Goal: Task Accomplishment & Management: Use online tool/utility

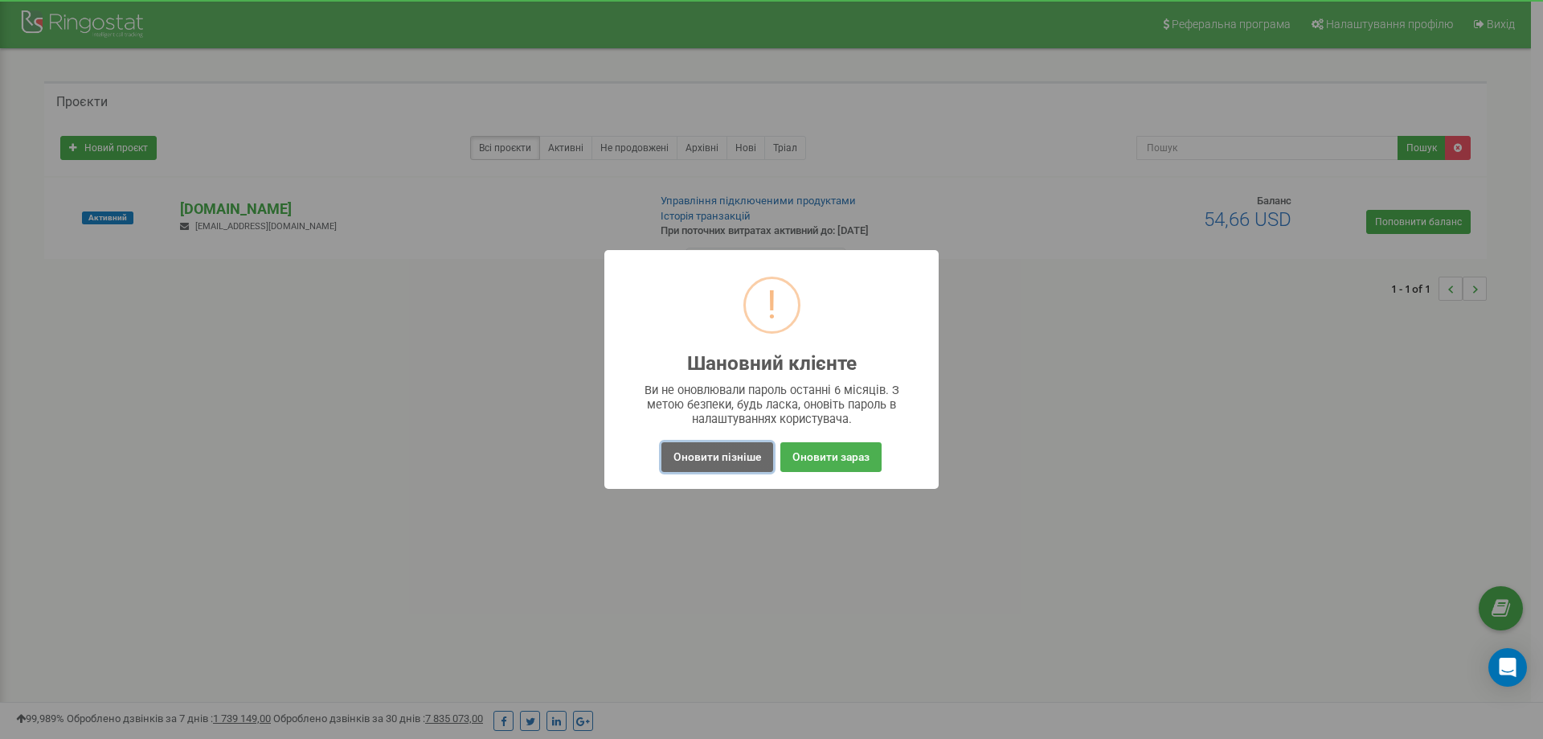
click at [731, 456] on button "Оновити пізніше" at bounding box center [718, 457] width 112 height 30
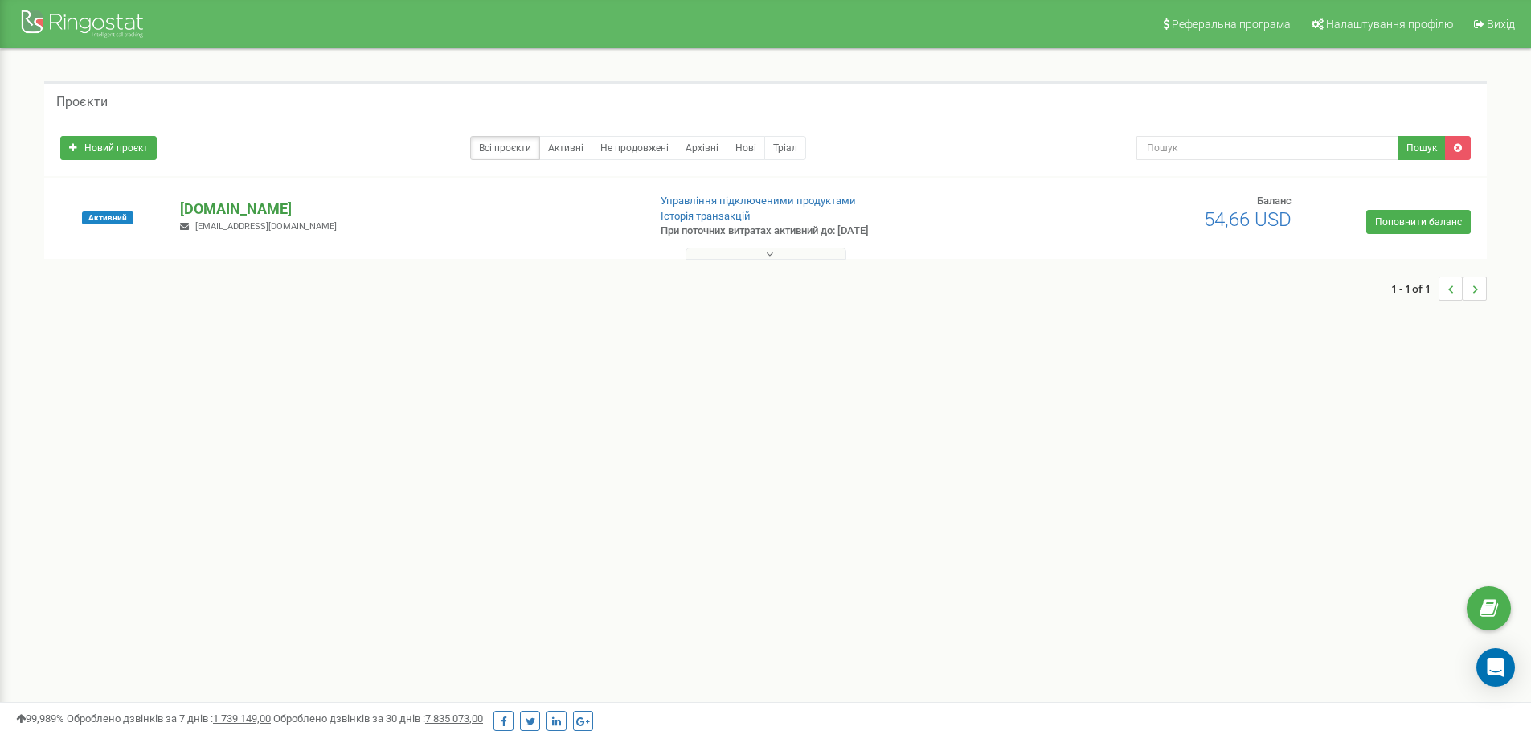
click at [264, 213] on p "[DOMAIN_NAME]" at bounding box center [407, 209] width 454 height 21
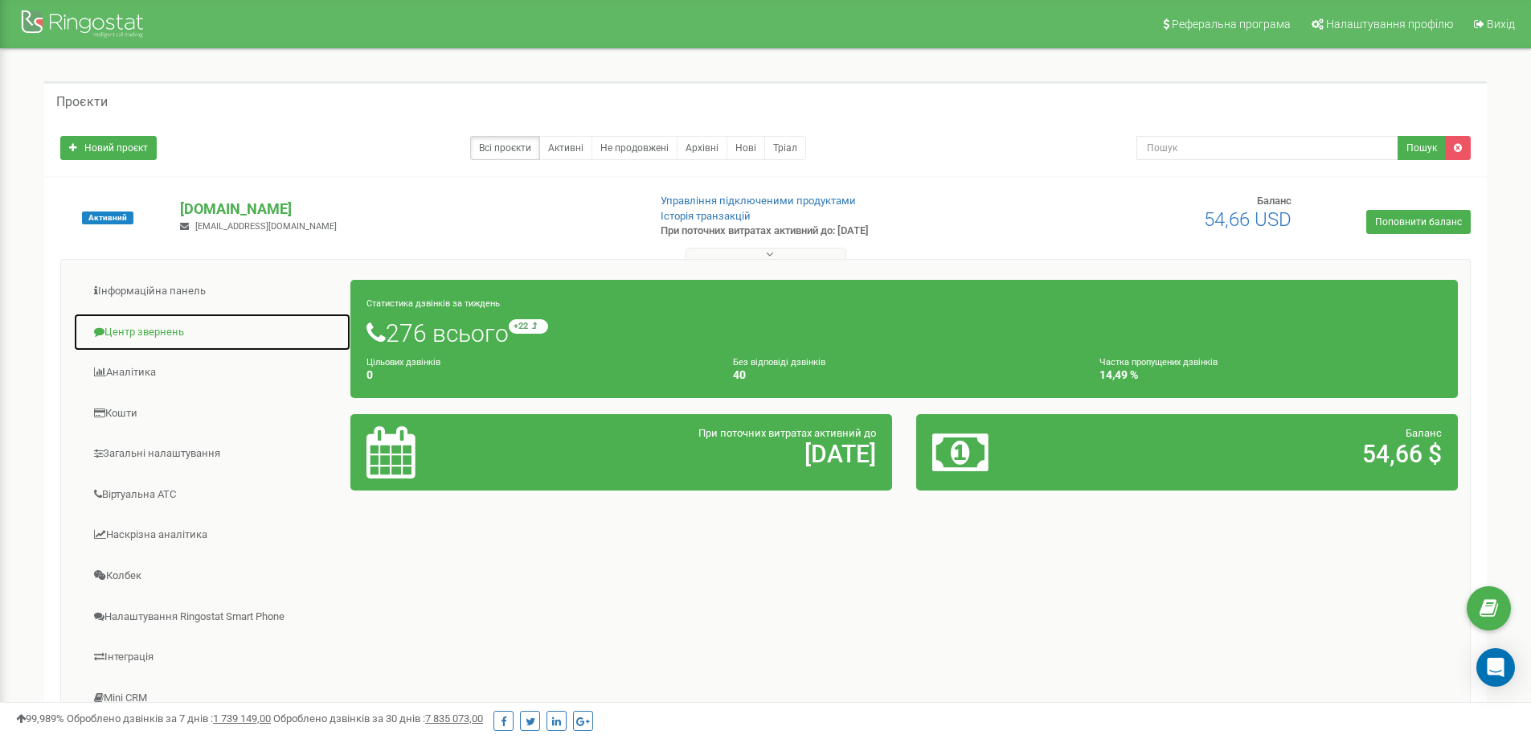
click at [150, 326] on link "Центр звернень" at bounding box center [212, 332] width 278 height 39
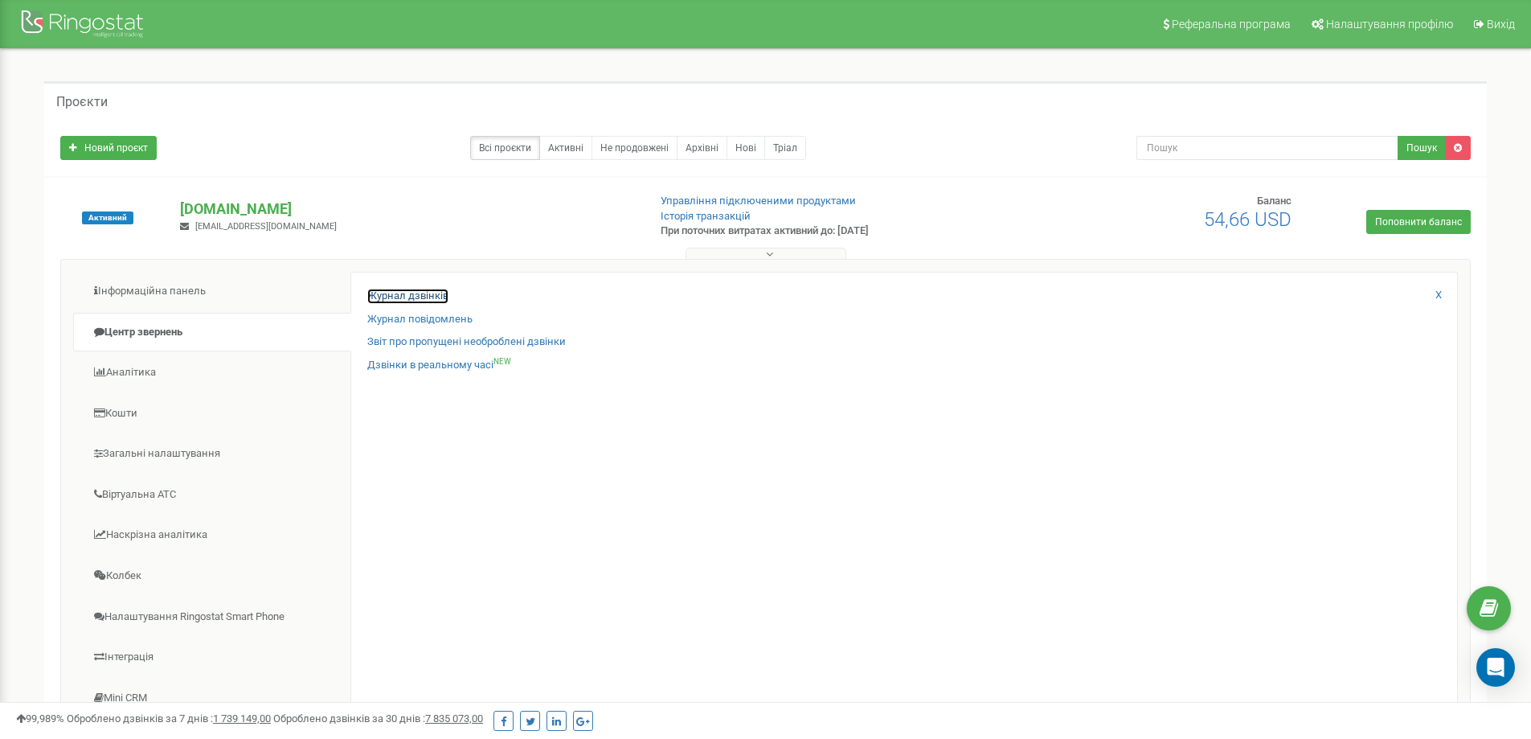
click at [403, 295] on link "Журнал дзвінків" at bounding box center [407, 296] width 81 height 15
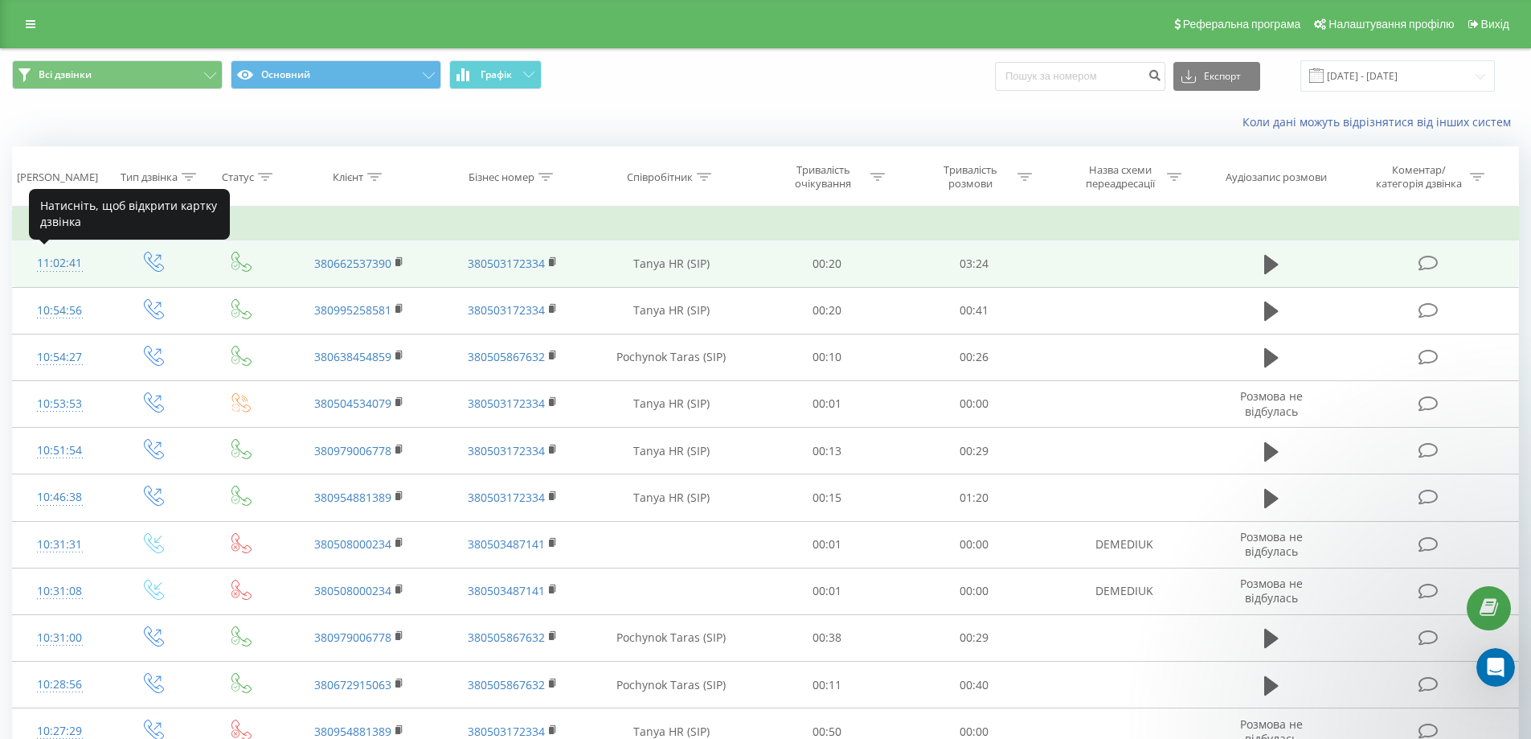
click at [64, 265] on div "11:02:41" at bounding box center [60, 263] width 62 height 31
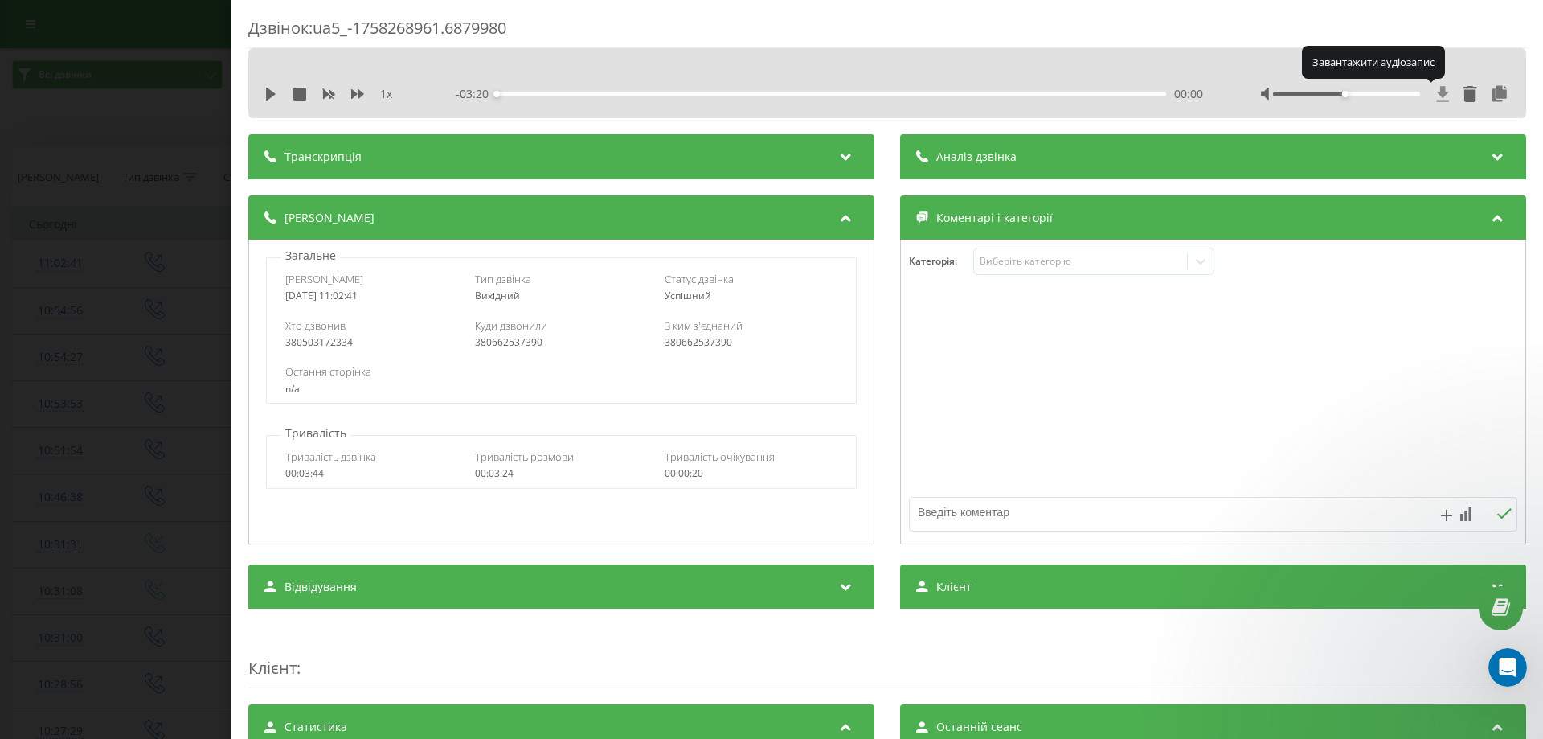
click at [1437, 93] on icon at bounding box center [1443, 93] width 12 height 15
click at [1436, 100] on icon at bounding box center [1443, 94] width 14 height 16
click at [268, 94] on icon at bounding box center [271, 94] width 10 height 13
click at [1436, 92] on icon at bounding box center [1443, 94] width 14 height 16
click at [1437, 92] on icon at bounding box center [1443, 93] width 12 height 15
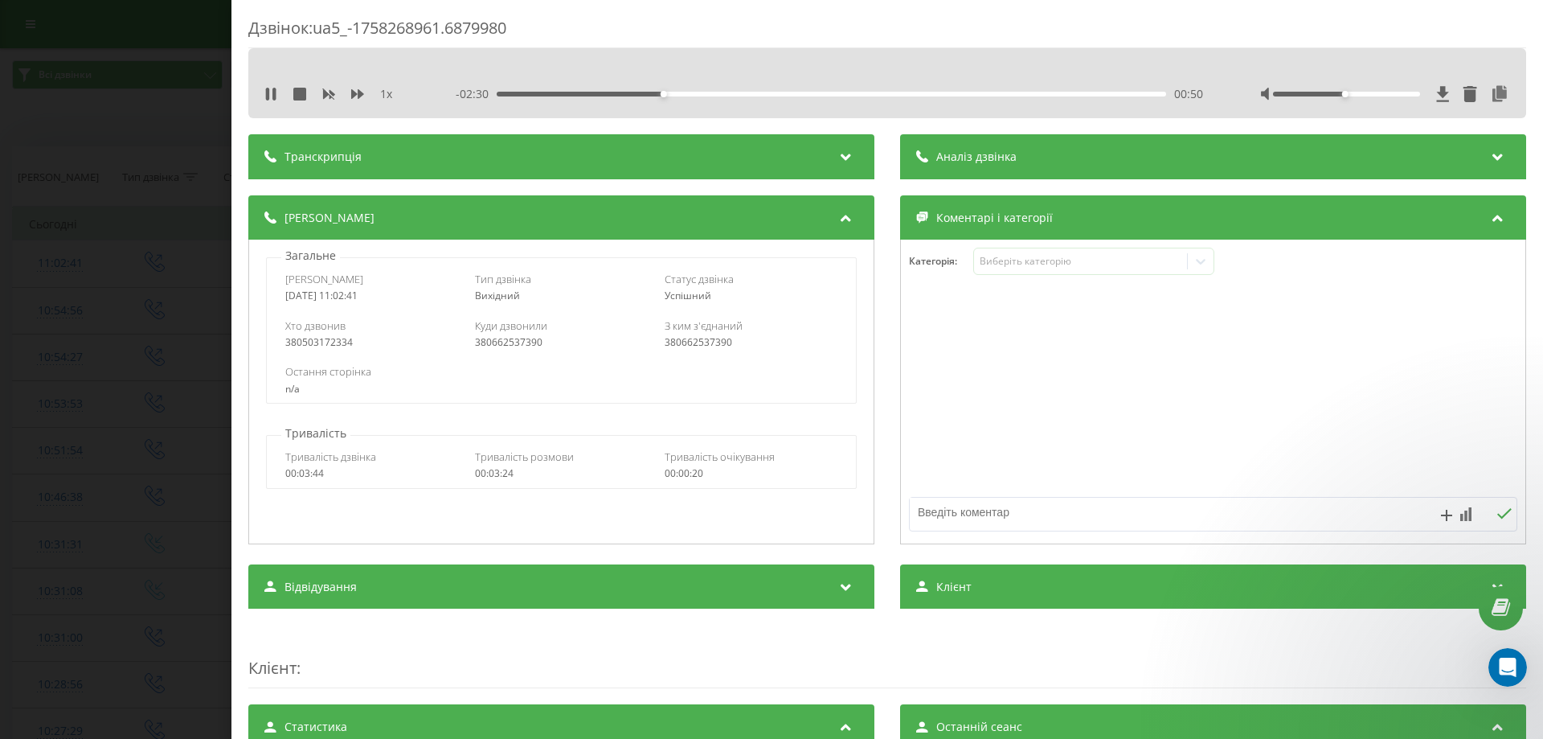
click at [141, 225] on div "Дзвінок : ua5_-1758268961.6879980 1 x - 02:30 00:50 00:50 Транскрипція Для AI-а…" at bounding box center [771, 369] width 1543 height 739
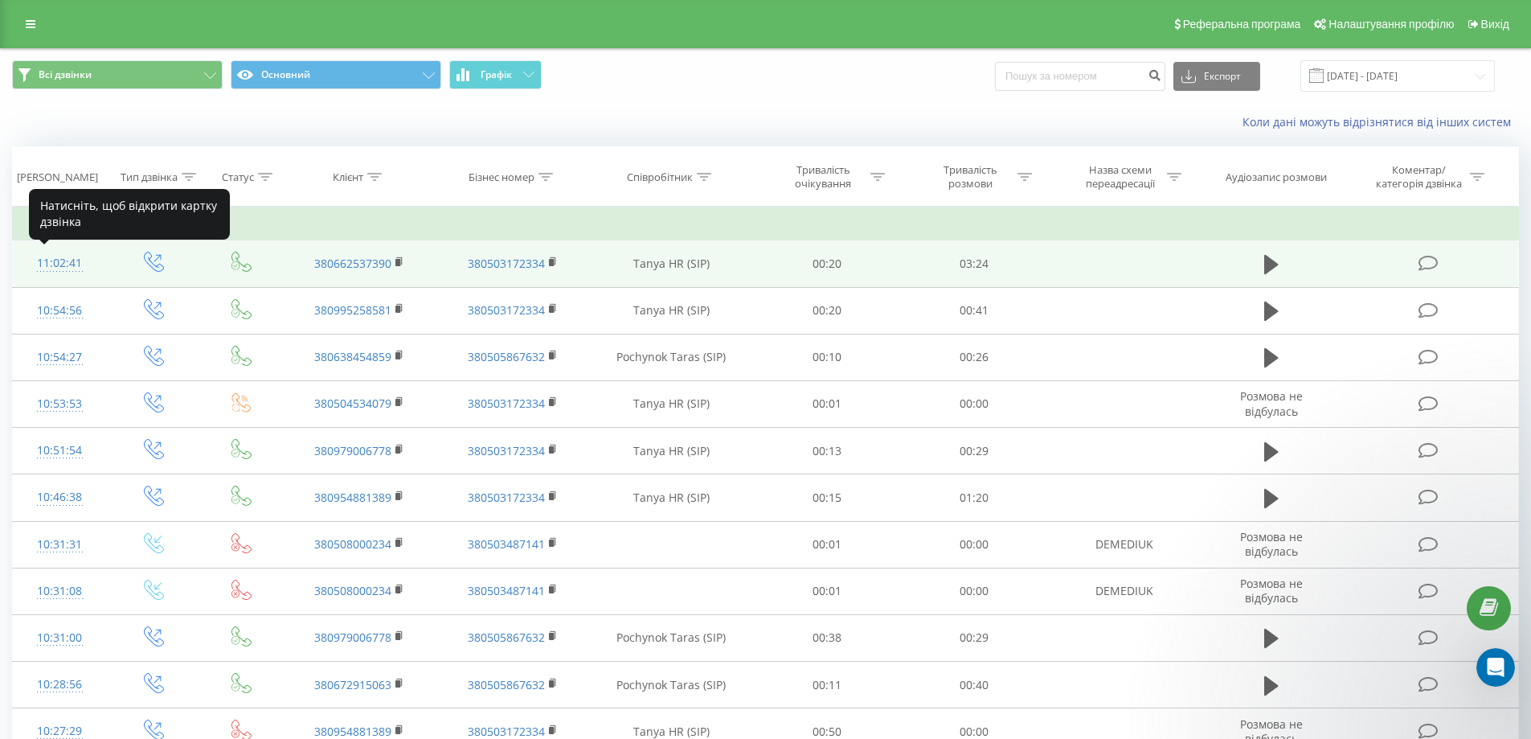
click at [52, 264] on div "11:02:41" at bounding box center [60, 263] width 62 height 31
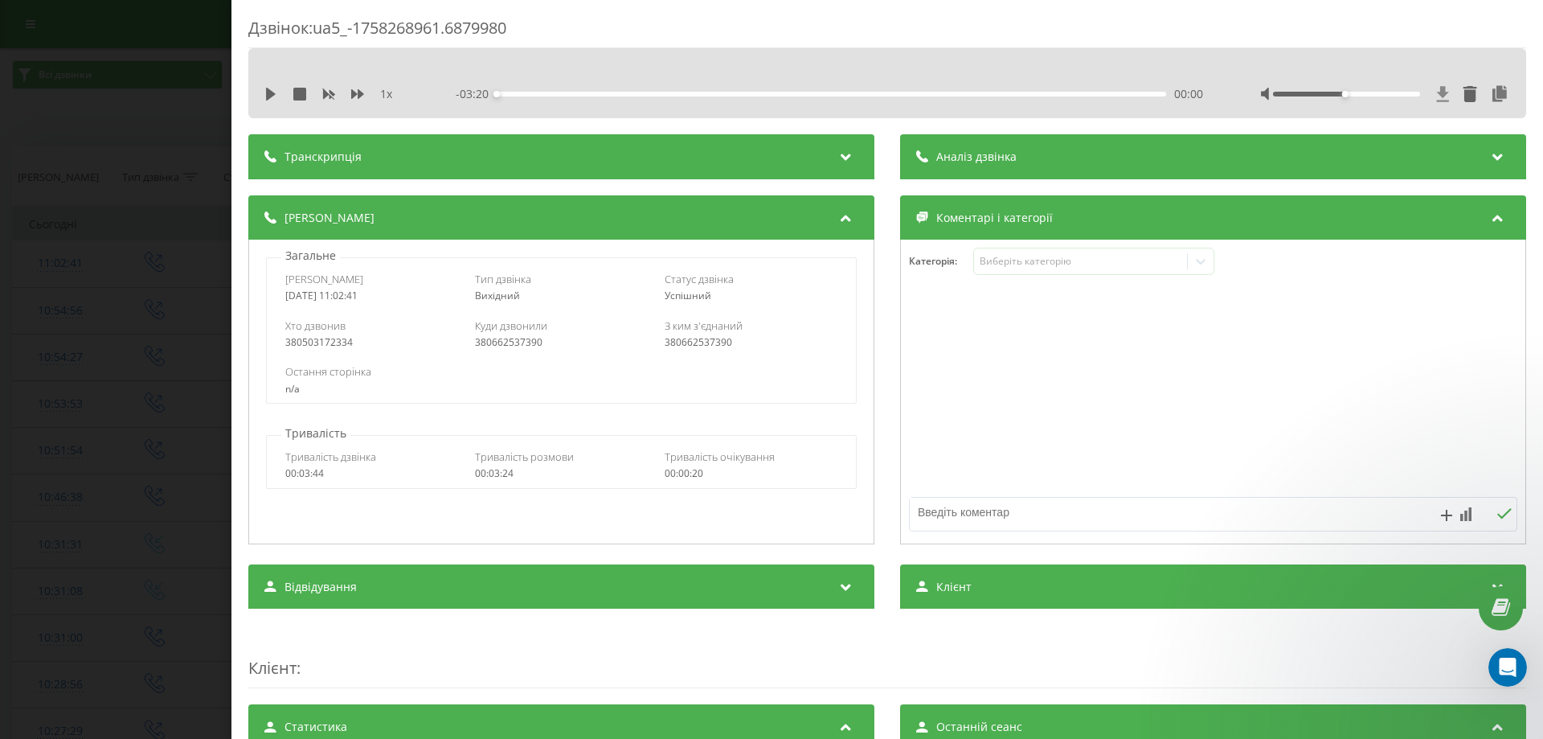
click at [1437, 94] on icon at bounding box center [1443, 93] width 12 height 15
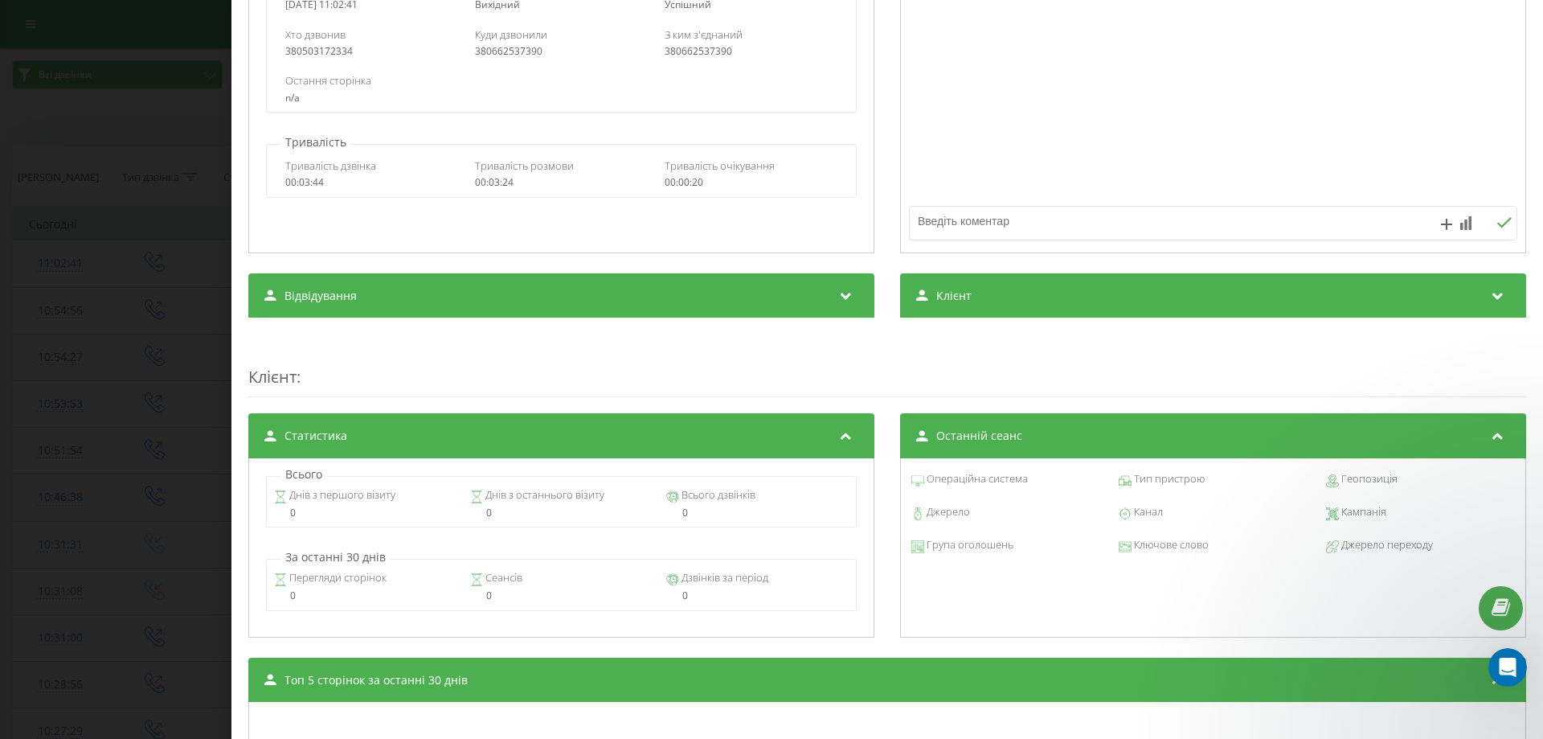
scroll to position [502, 0]
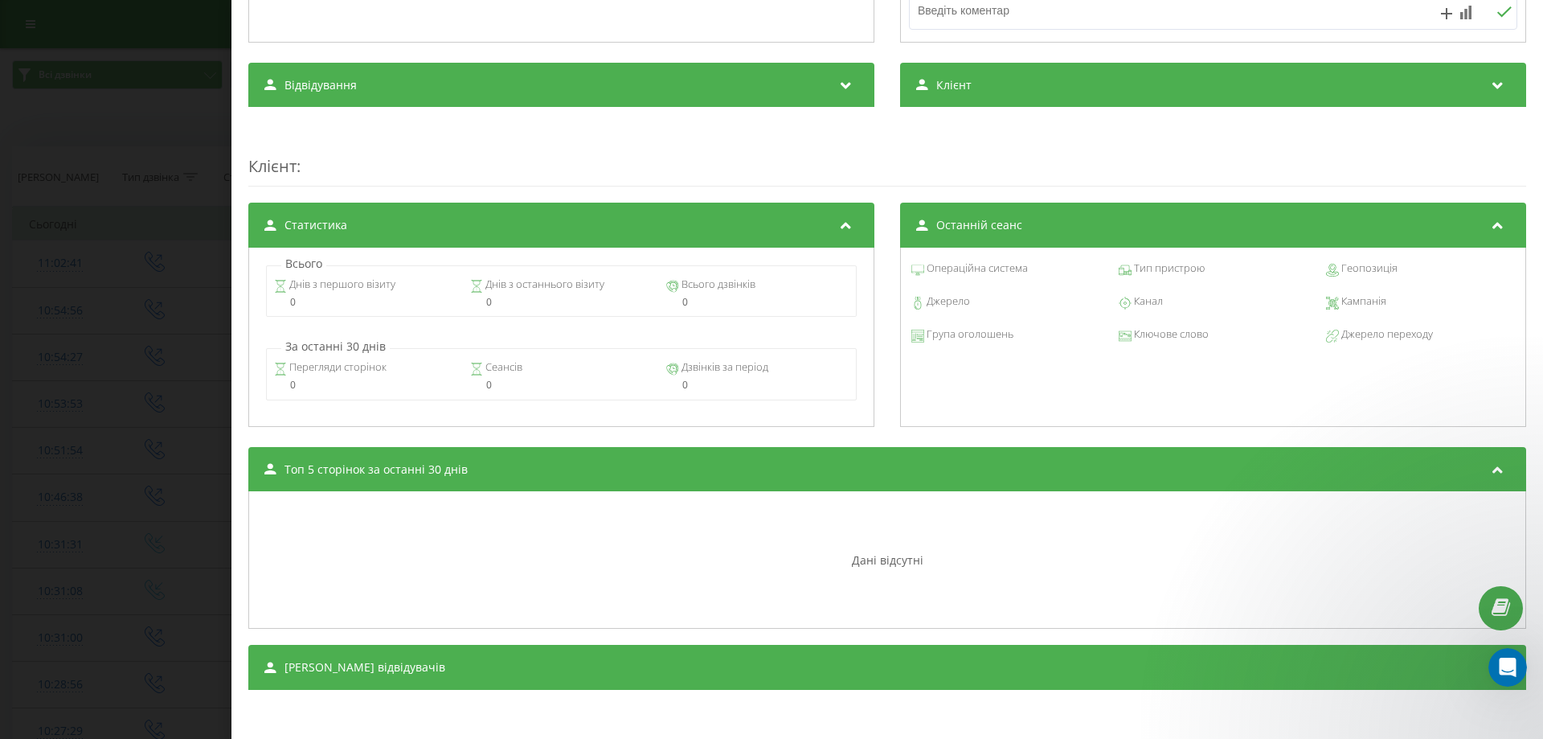
click at [28, 377] on div "Дзвінок : ua5_-1758268961.6879980 1 x - 03:20 00:00 00:00 Транскрипція Для AI-а…" at bounding box center [771, 369] width 1543 height 739
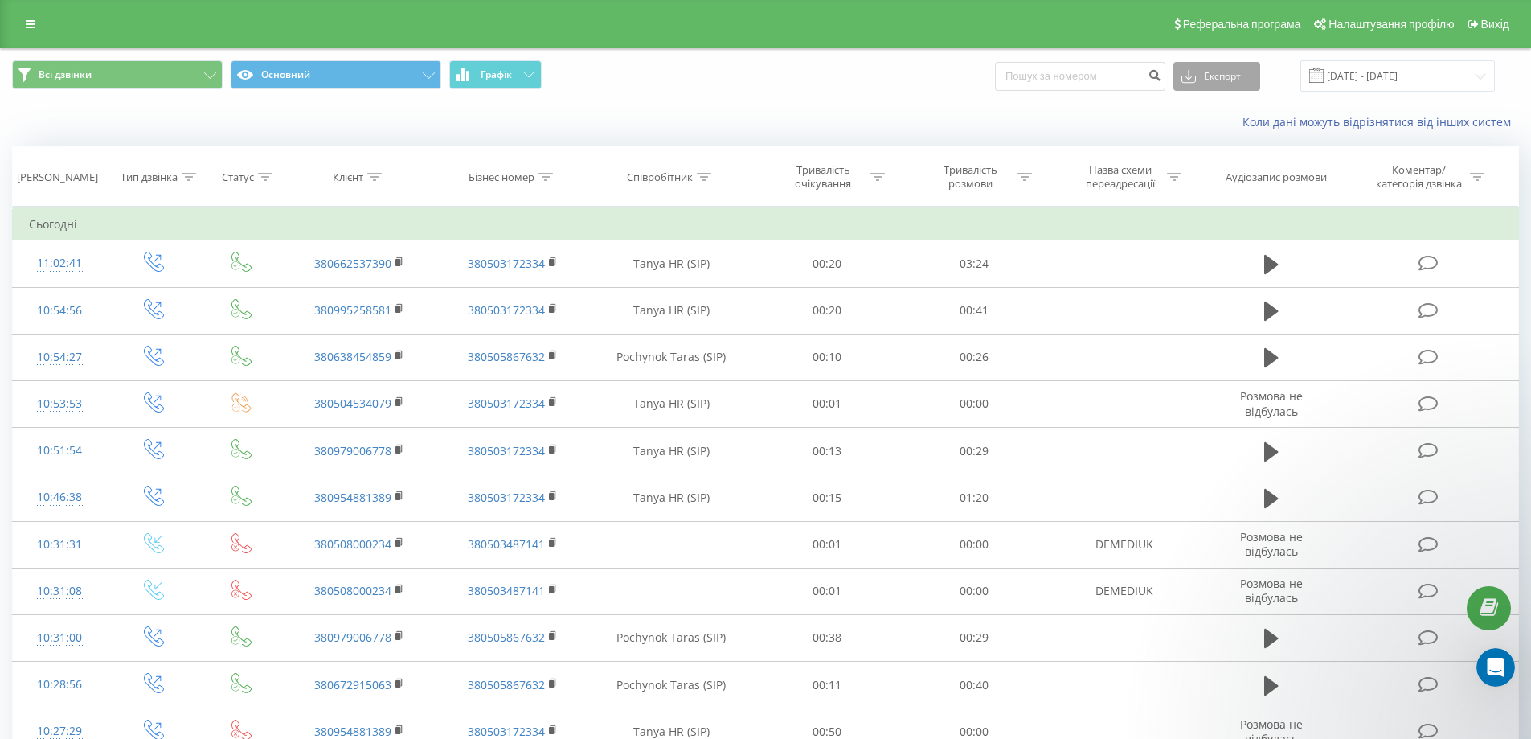
drag, startPoint x: 1176, startPoint y: 264, endPoint x: 1234, endPoint y: 80, distance: 193.0
click at [1234, 80] on button "Експорт" at bounding box center [1217, 76] width 87 height 29
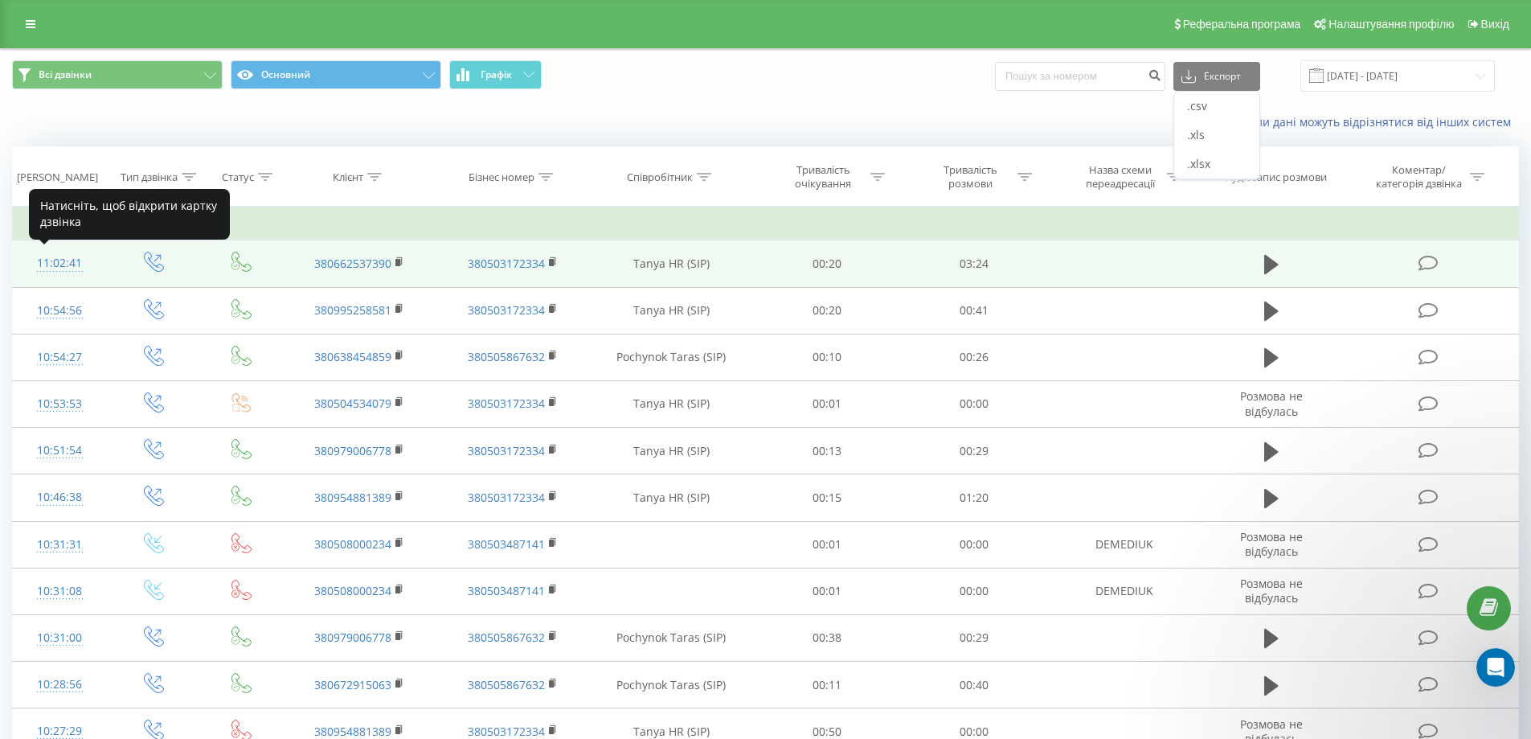
click at [64, 265] on div "11:02:41" at bounding box center [60, 263] width 62 height 31
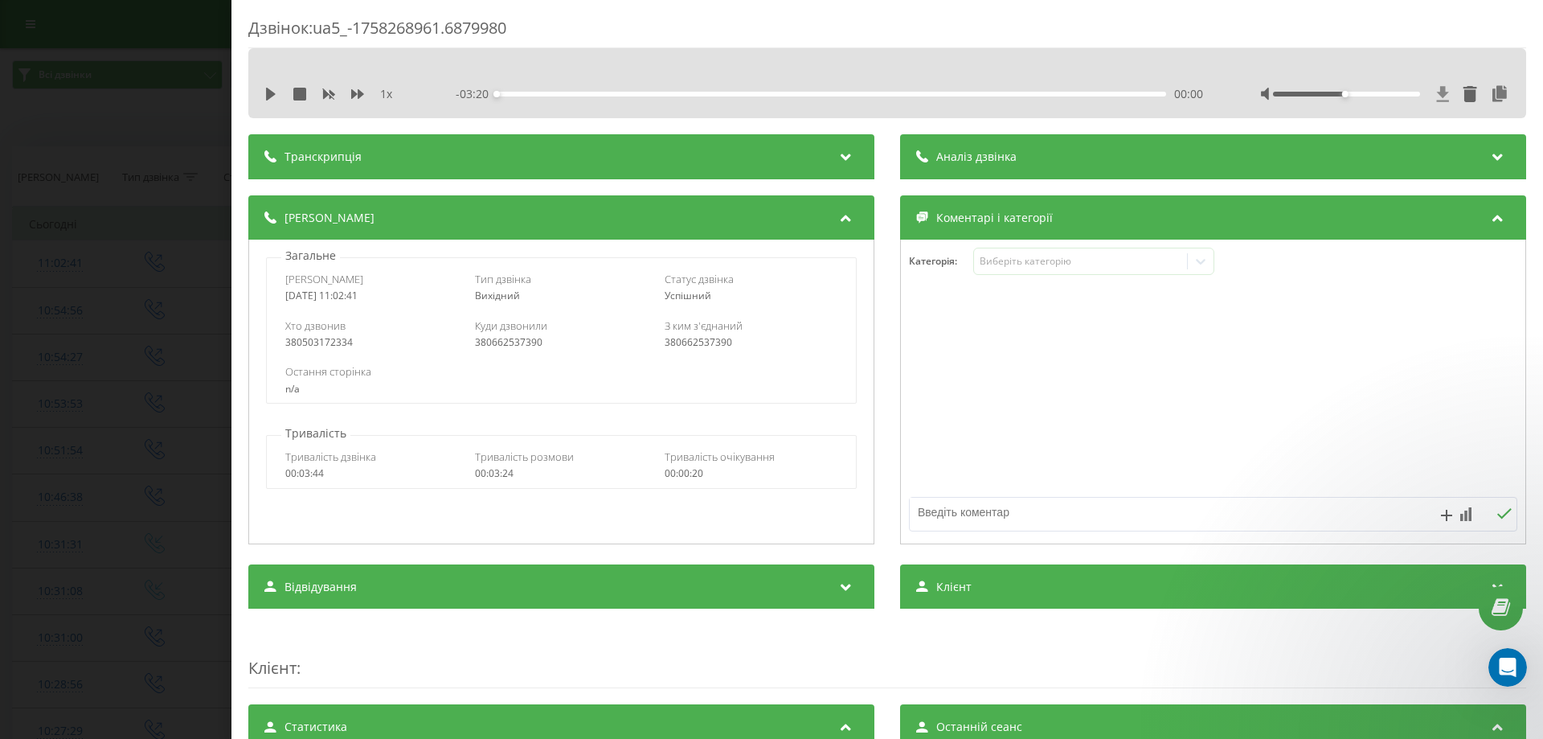
click at [1437, 96] on icon at bounding box center [1443, 93] width 12 height 15
